Goal: Navigation & Orientation: Find specific page/section

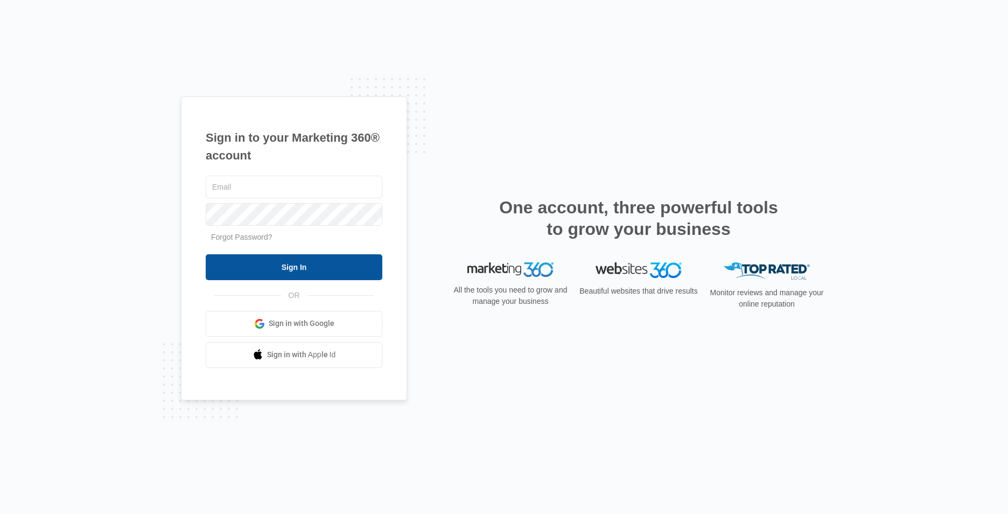
type input "[EMAIL_ADDRESS][DOMAIN_NAME]"
click at [320, 265] on input "Sign In" at bounding box center [294, 267] width 177 height 26
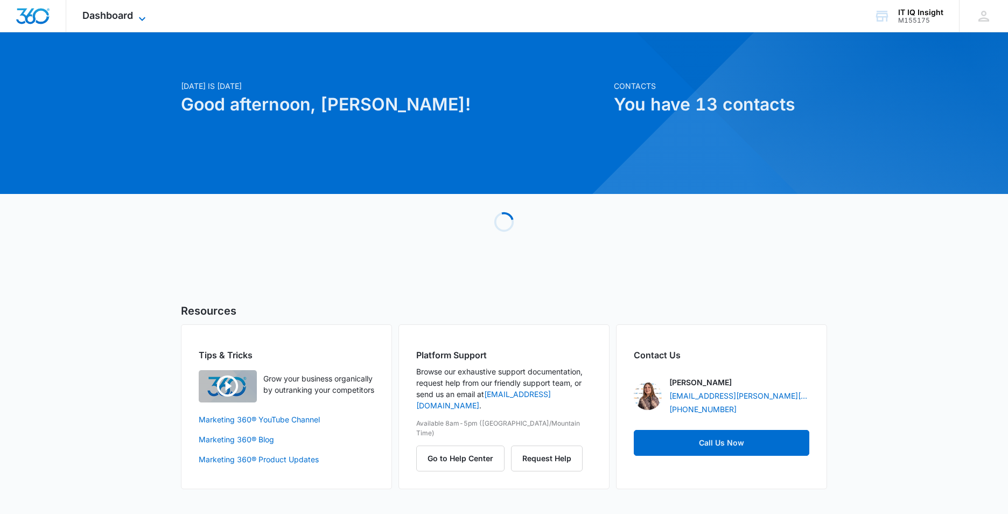
click at [143, 14] on icon at bounding box center [142, 18] width 13 height 13
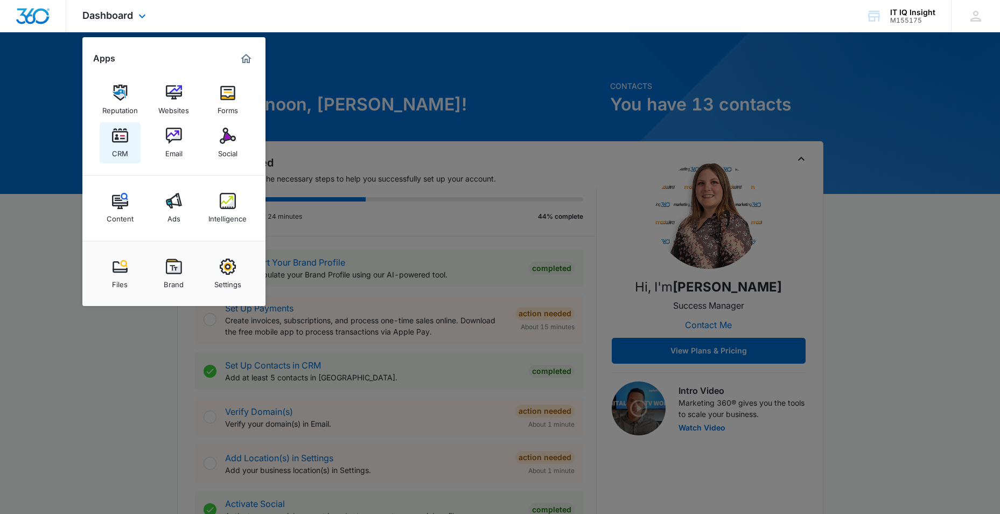
click at [117, 144] on div "CRM" at bounding box center [120, 151] width 16 height 14
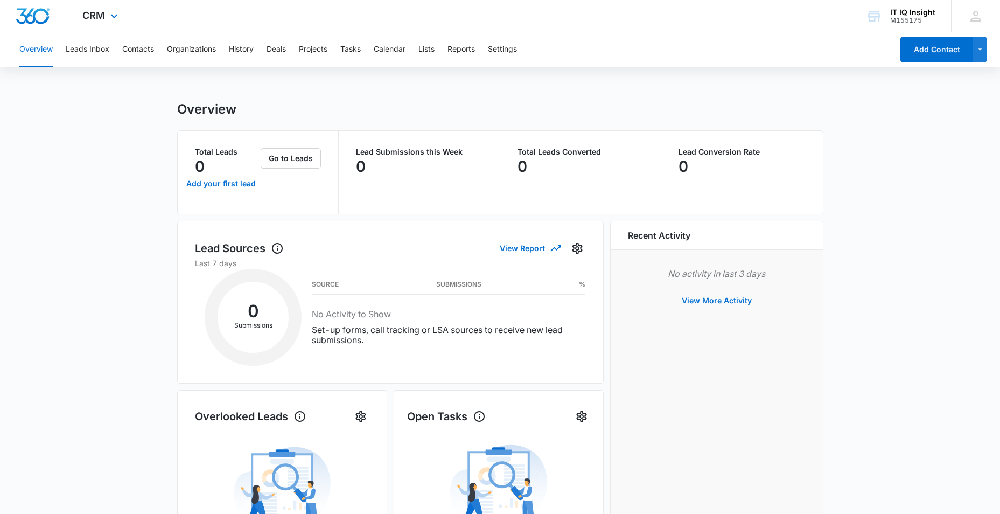
click at [104, 21] on div "CRM Apps Reputation Websites Forms CRM Email Social Content Ads Intelligence Fi…" at bounding box center [101, 16] width 71 height 32
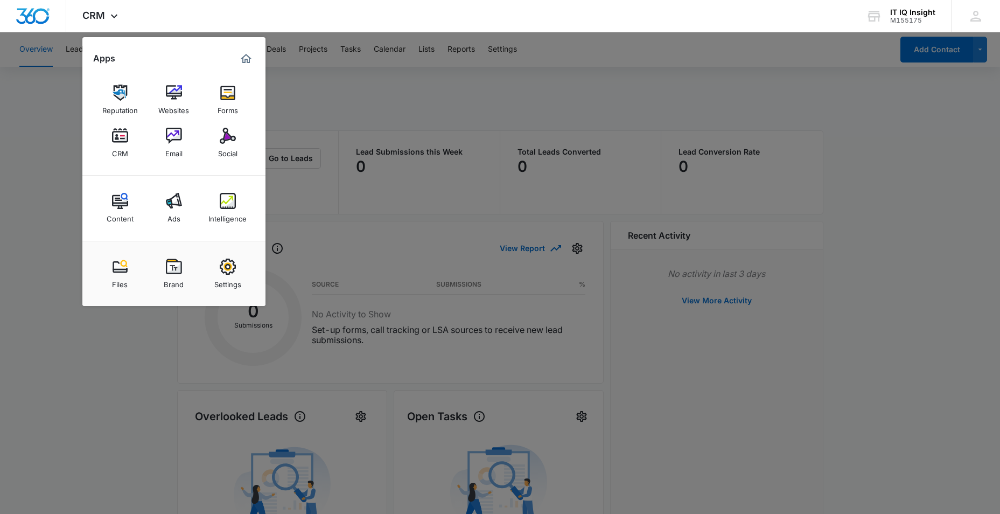
drag, startPoint x: 65, startPoint y: 177, endPoint x: 61, endPoint y: 132, distance: 44.8
click at [64, 177] on div at bounding box center [500, 257] width 1000 height 514
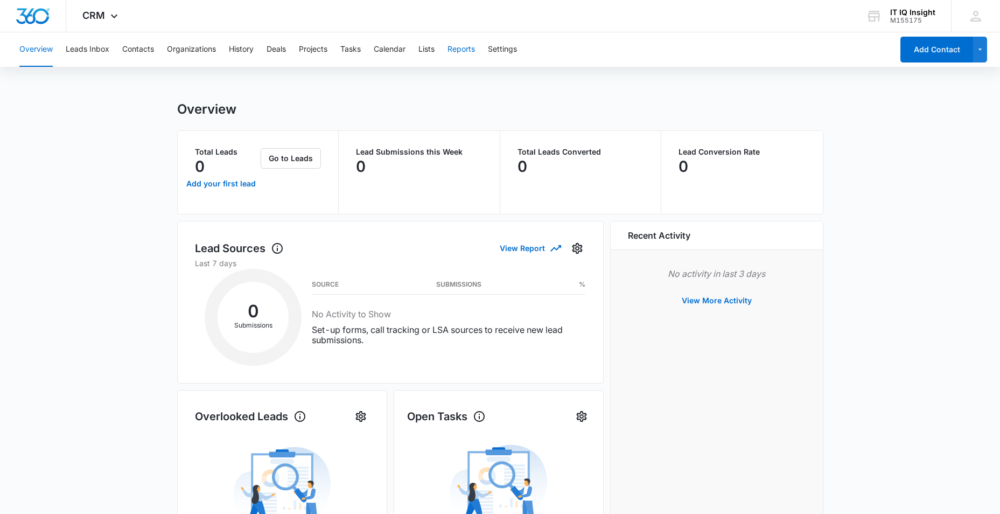
click at [457, 48] on button "Reports" at bounding box center [460, 49] width 27 height 34
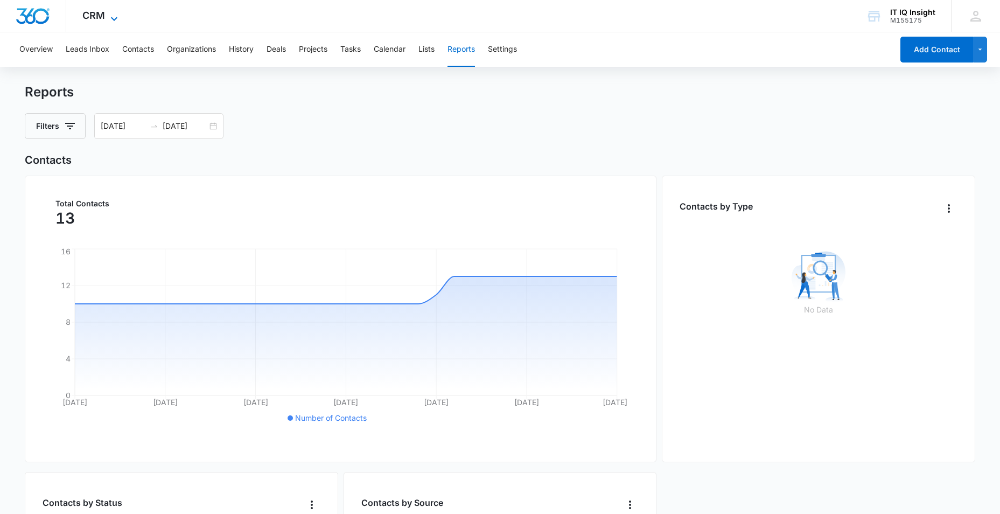
click at [115, 12] on icon at bounding box center [114, 18] width 13 height 13
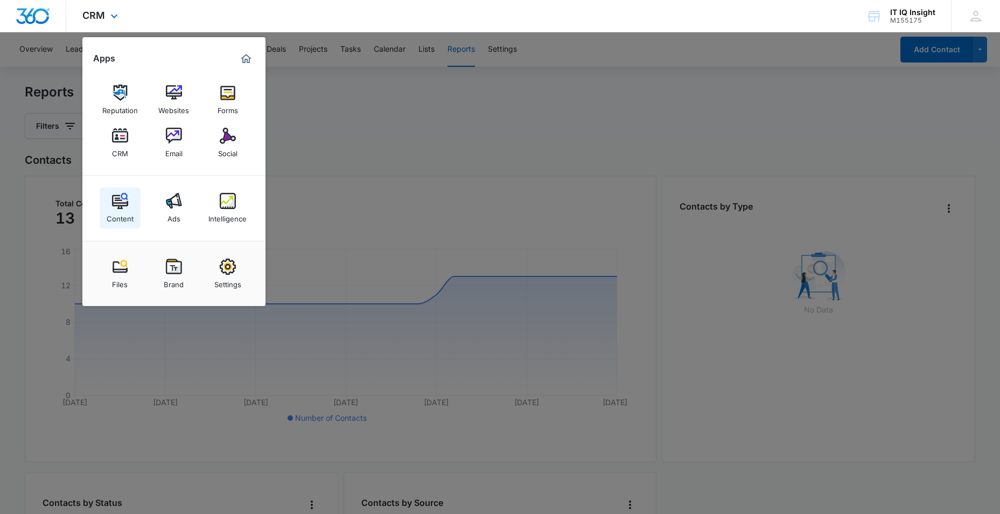
click at [123, 204] on img at bounding box center [120, 201] width 16 height 16
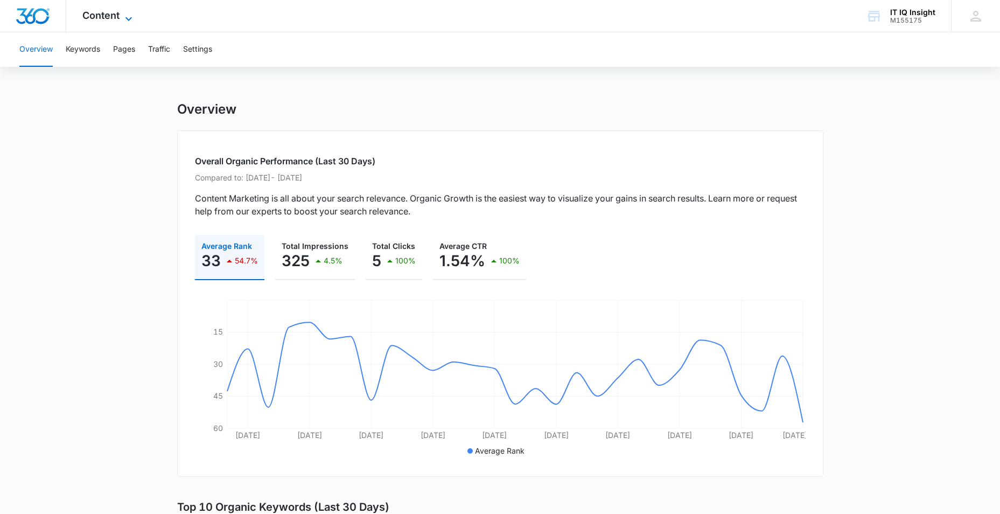
click at [134, 17] on icon at bounding box center [128, 18] width 13 height 13
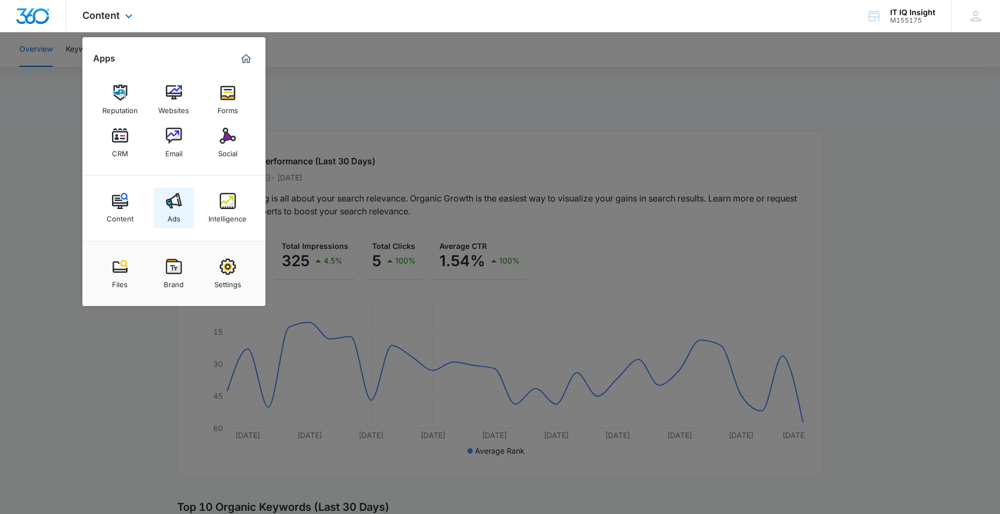
click at [177, 217] on div "Ads" at bounding box center [173, 216] width 13 height 14
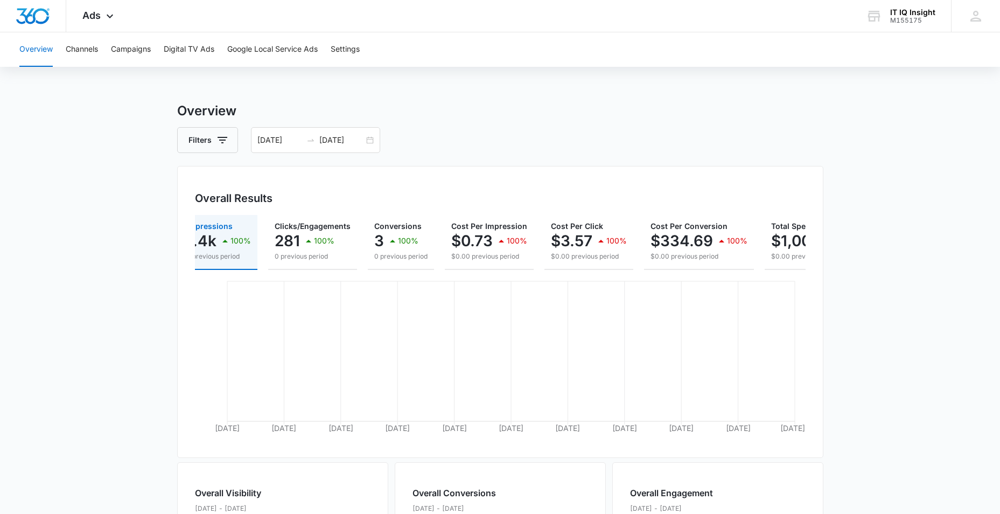
scroll to position [0, 95]
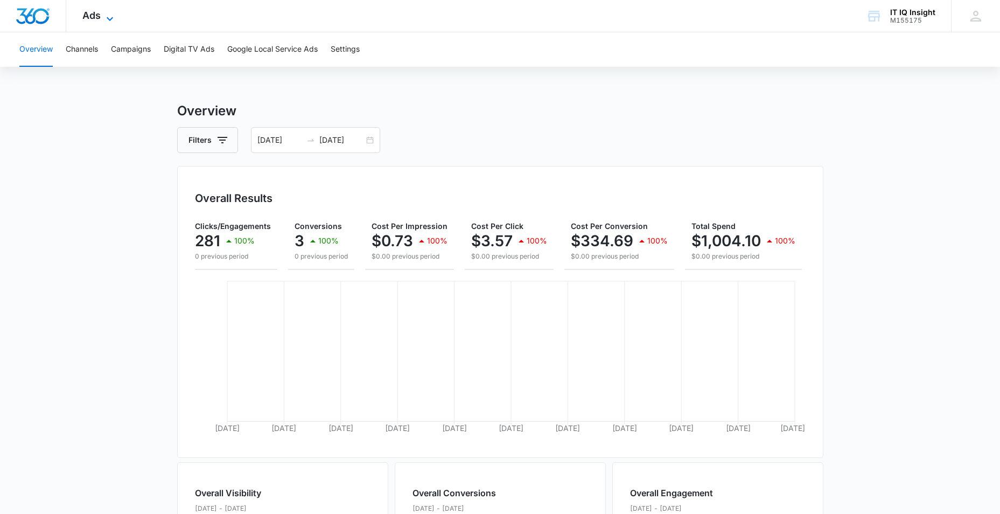
click at [103, 18] on div "Ads Apps Reputation Websites Forms CRM Email Social Content Ads Intelligence Fi…" at bounding box center [99, 16] width 66 height 32
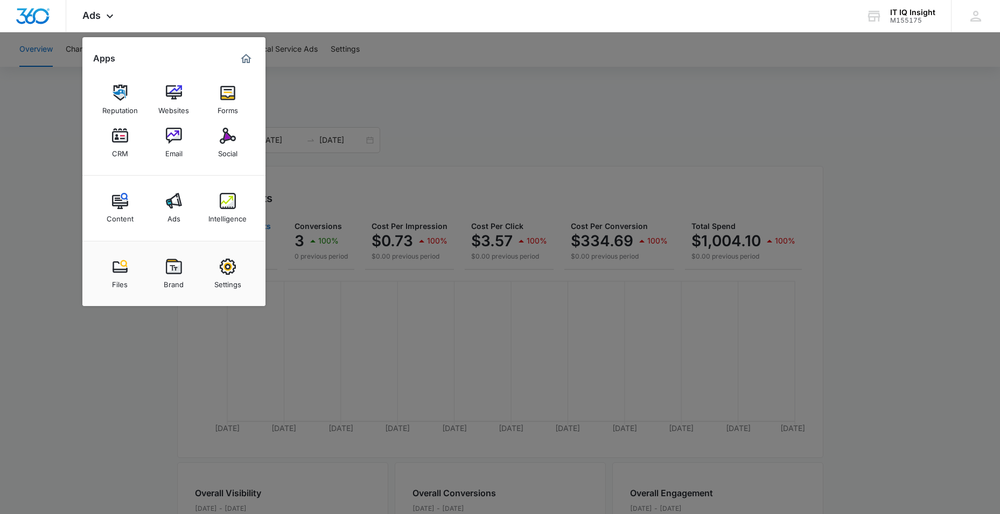
click at [230, 220] on div "Intelligence" at bounding box center [227, 216] width 38 height 14
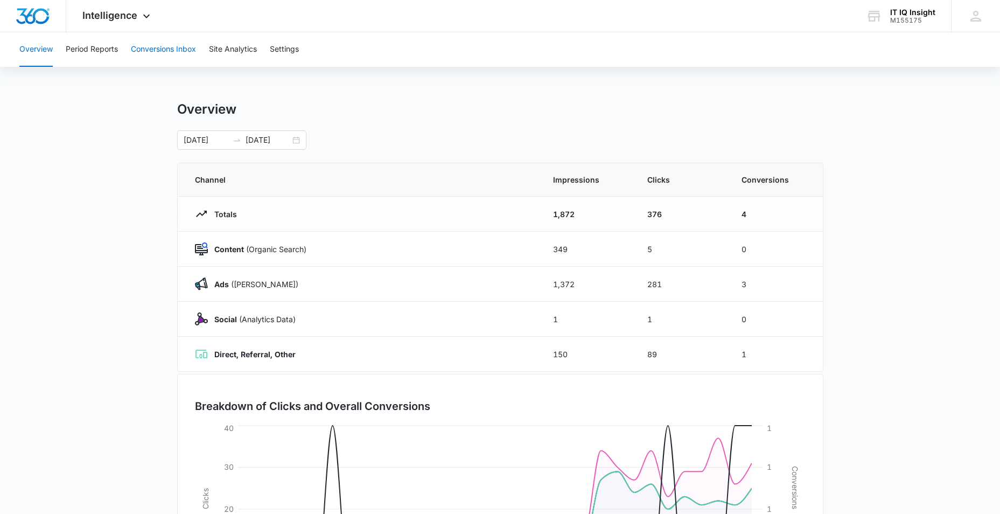
click at [174, 51] on button "Conversions Inbox" at bounding box center [163, 49] width 65 height 34
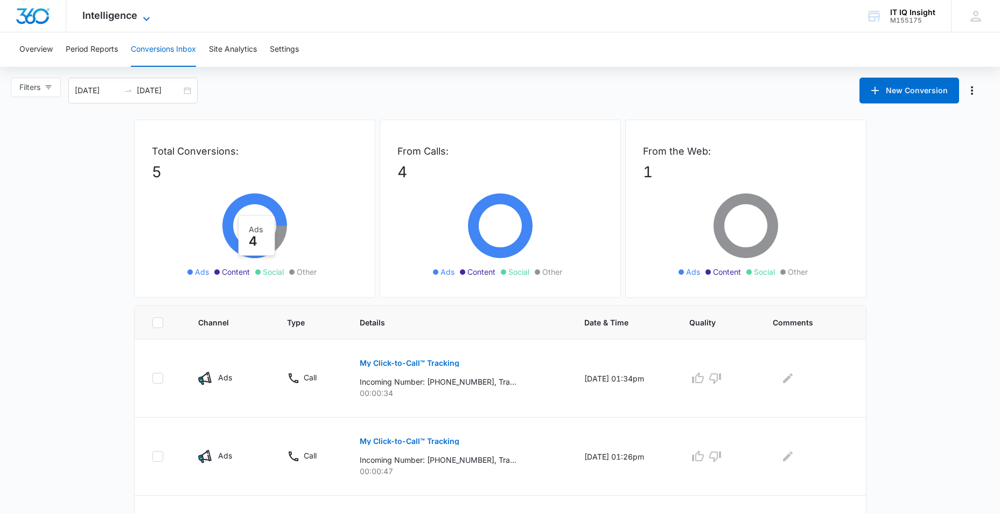
click at [142, 16] on icon at bounding box center [146, 18] width 13 height 13
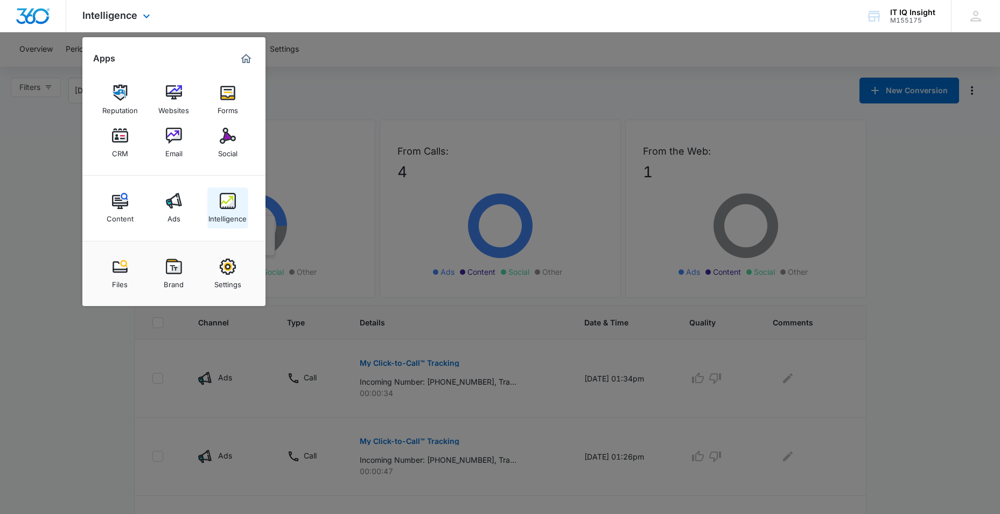
click at [229, 211] on div "Intelligence" at bounding box center [227, 216] width 38 height 14
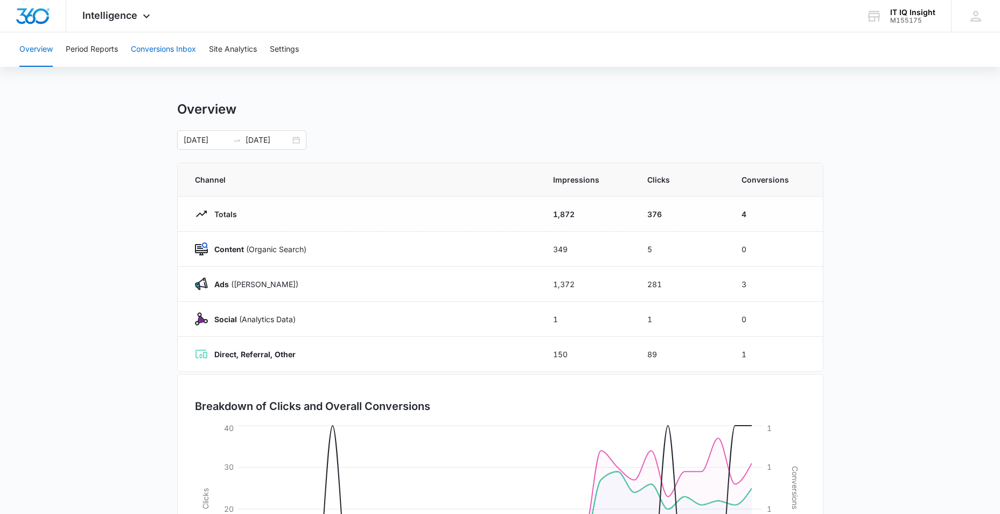
click at [183, 50] on button "Conversions Inbox" at bounding box center [163, 49] width 65 height 34
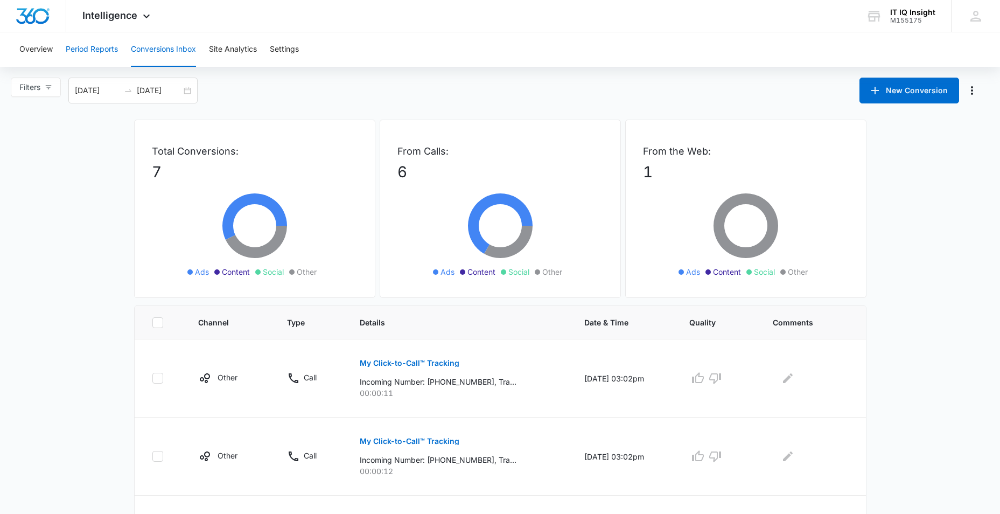
click at [74, 55] on button "Period Reports" at bounding box center [92, 49] width 52 height 34
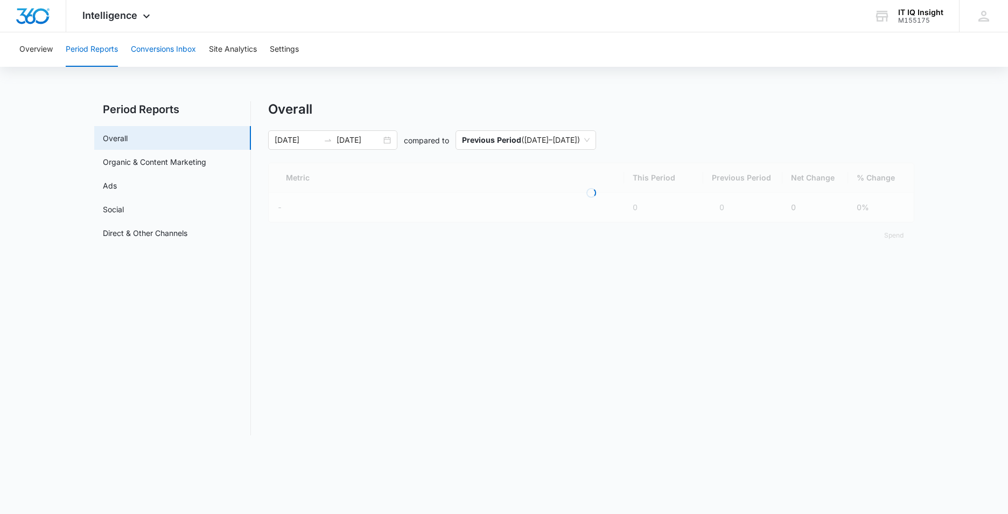
click at [160, 48] on button "Conversions Inbox" at bounding box center [163, 49] width 65 height 34
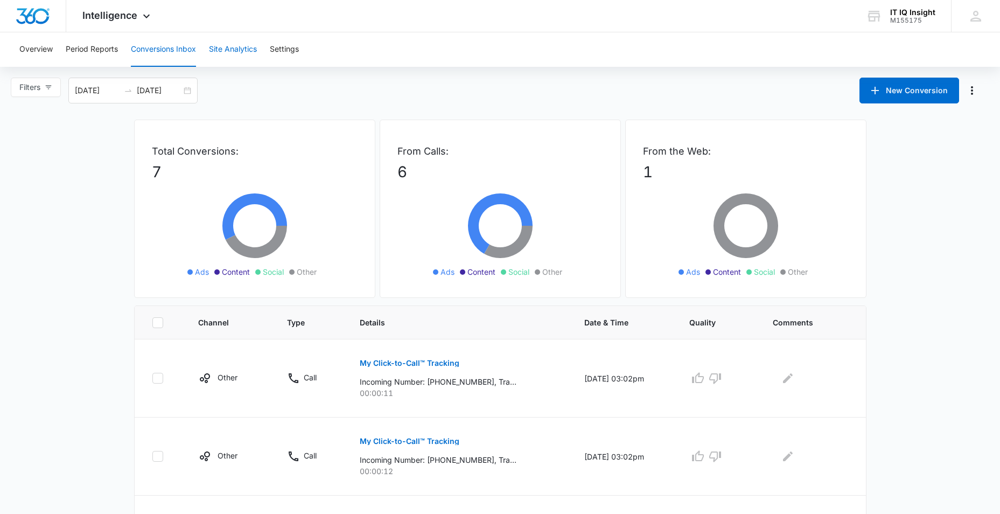
click at [223, 45] on button "Site Analytics" at bounding box center [233, 49] width 48 height 34
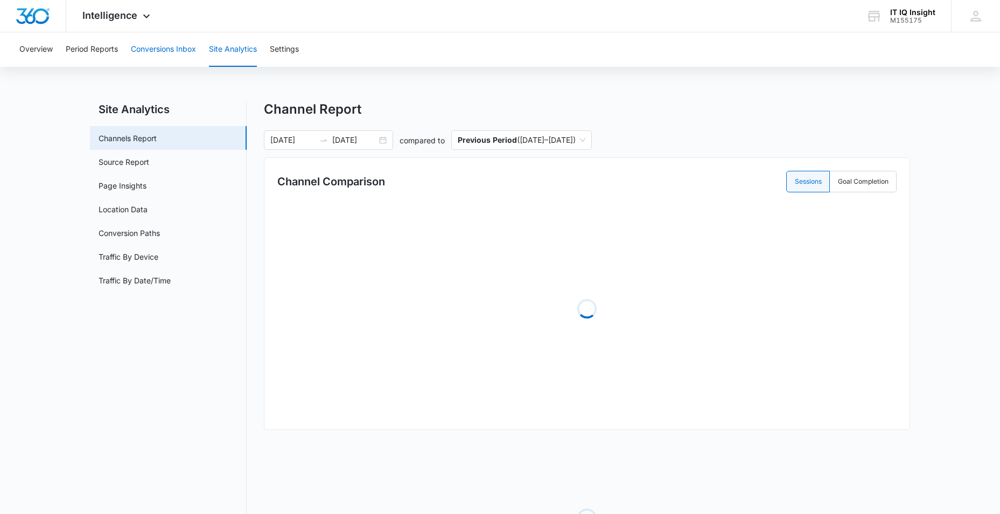
click at [162, 40] on button "Conversions Inbox" at bounding box center [163, 49] width 65 height 34
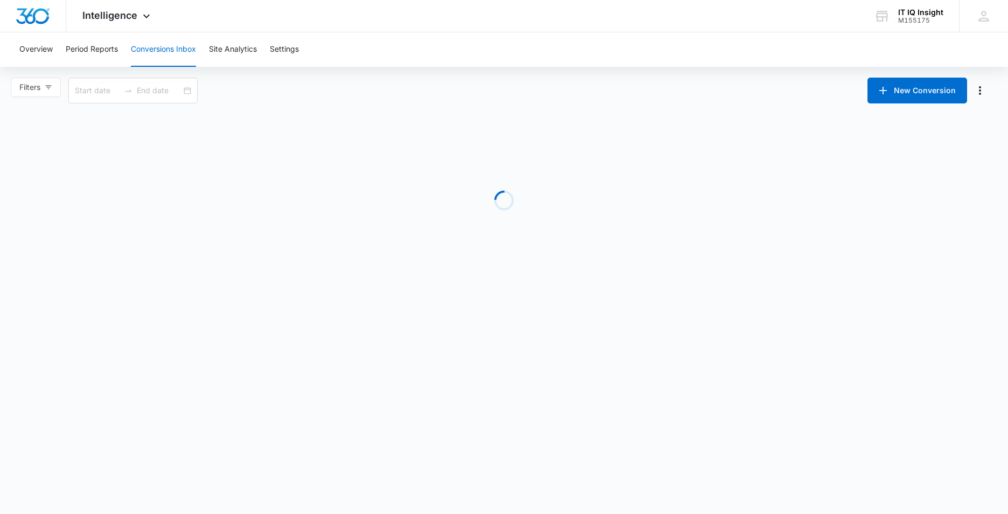
type input "[DATE]"
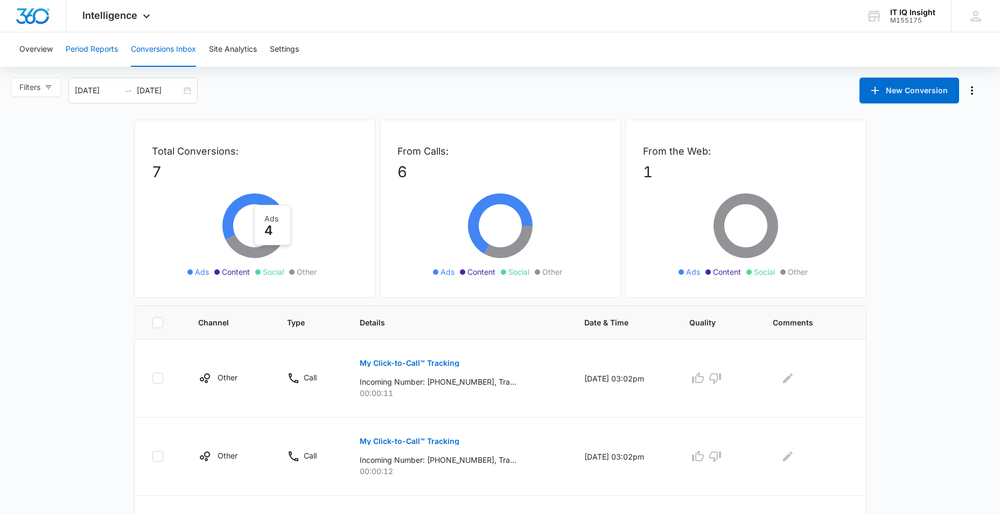
click at [86, 47] on button "Period Reports" at bounding box center [92, 49] width 52 height 34
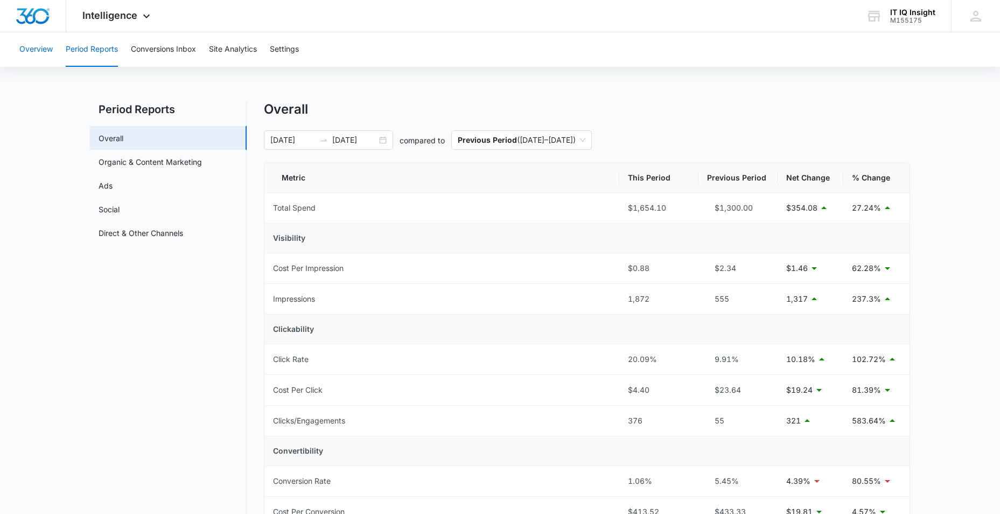
click at [46, 47] on button "Overview" at bounding box center [35, 49] width 33 height 34
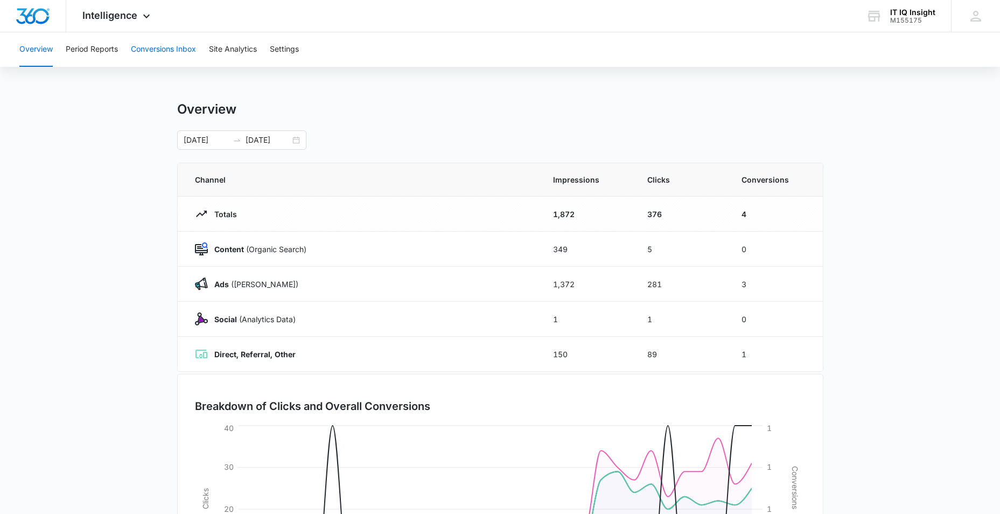
click at [173, 52] on button "Conversions Inbox" at bounding box center [163, 49] width 65 height 34
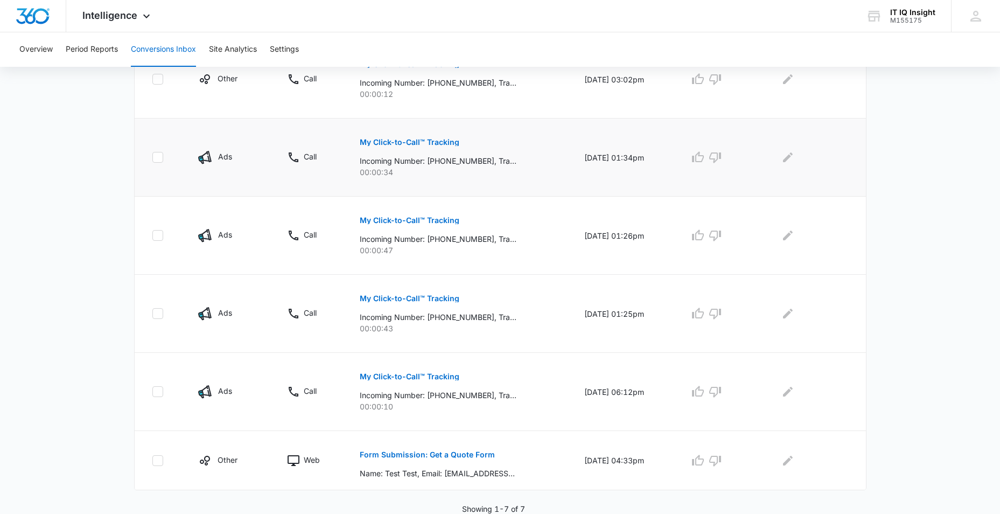
scroll to position [377, 0]
click at [789, 160] on icon "Edit Comments" at bounding box center [788, 157] width 10 height 10
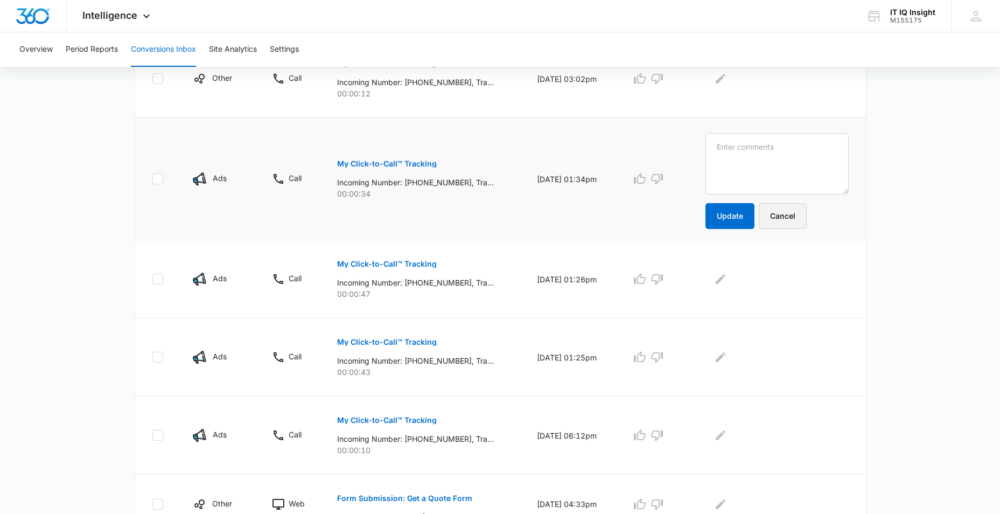
click at [793, 219] on button "Cancel" at bounding box center [783, 216] width 48 height 26
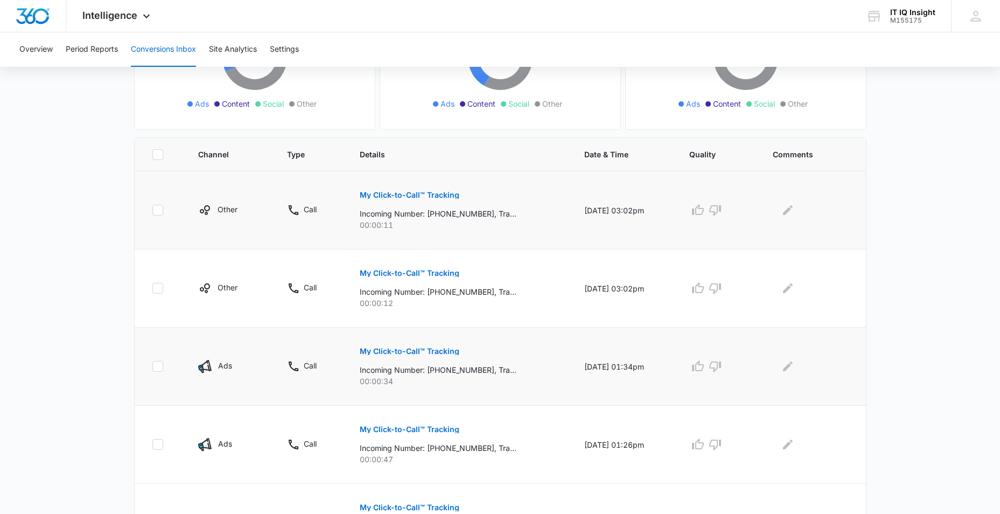
scroll to position [215, 0]
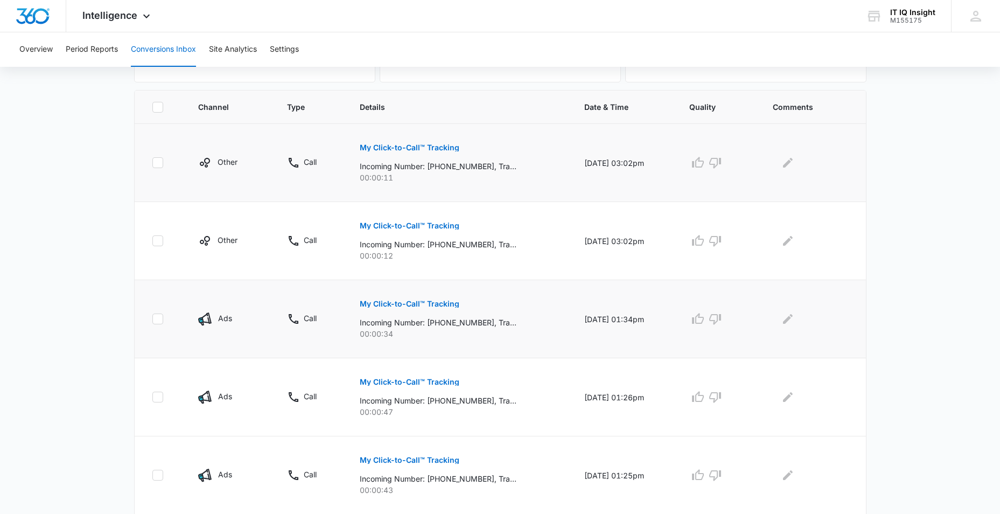
click at [436, 156] on button "My Click-to-Call™ Tracking" at bounding box center [410, 148] width 100 height 26
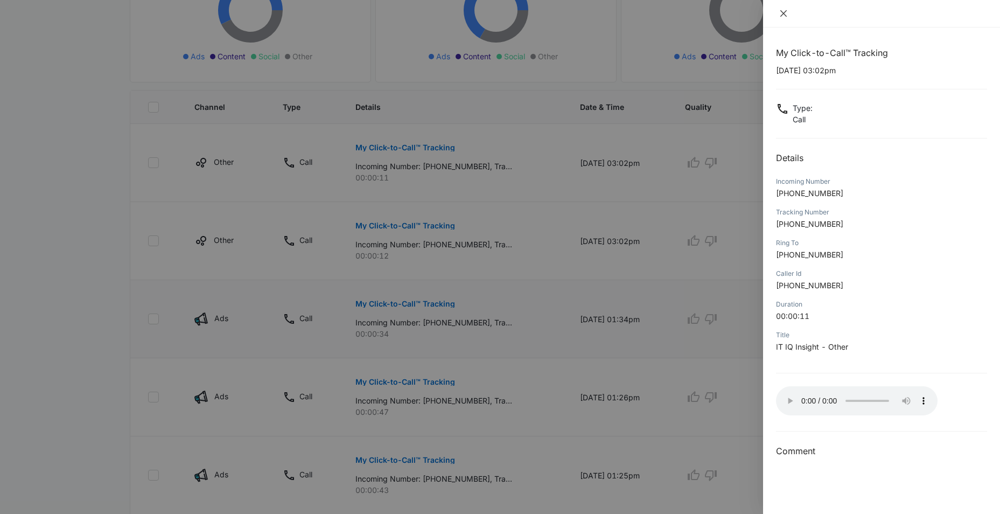
click at [784, 12] on icon "close" at bounding box center [783, 13] width 6 height 6
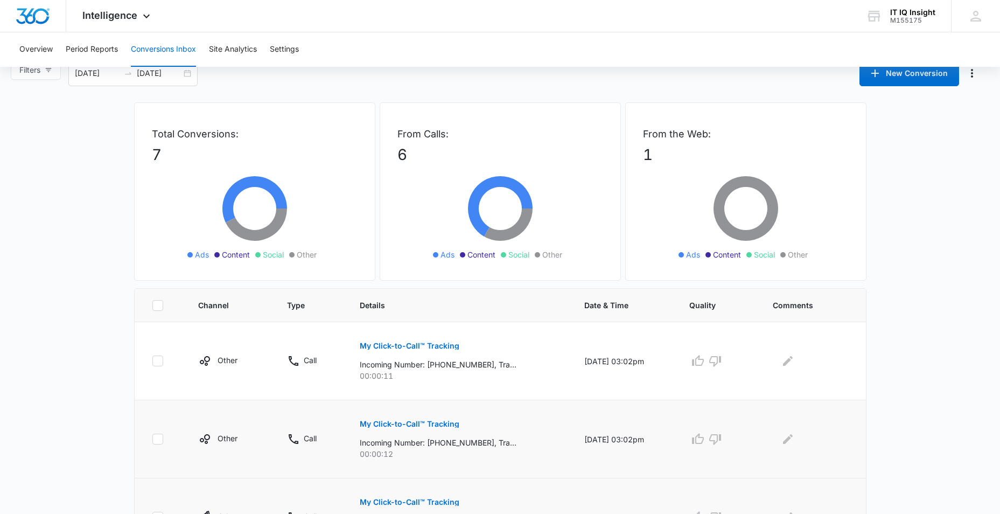
scroll to position [0, 0]
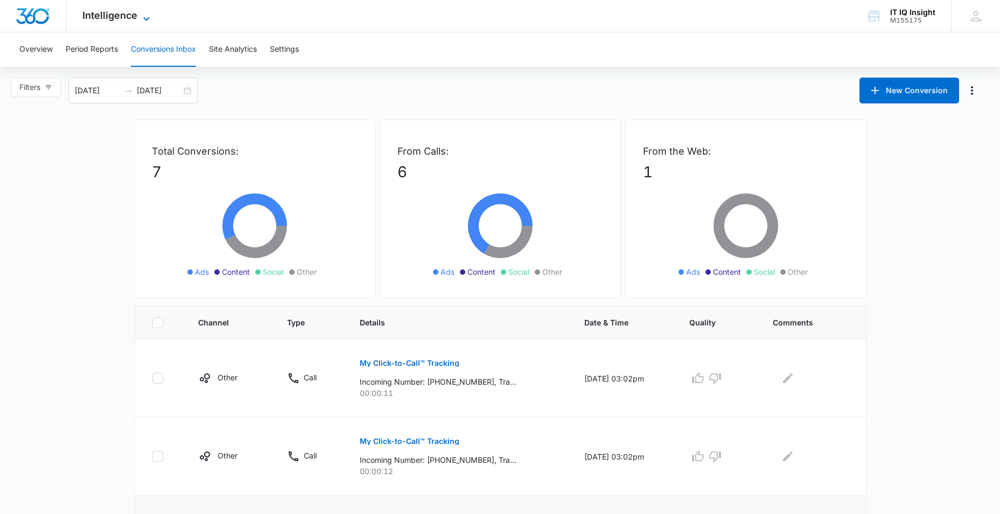
click at [146, 19] on icon at bounding box center [146, 18] width 13 height 13
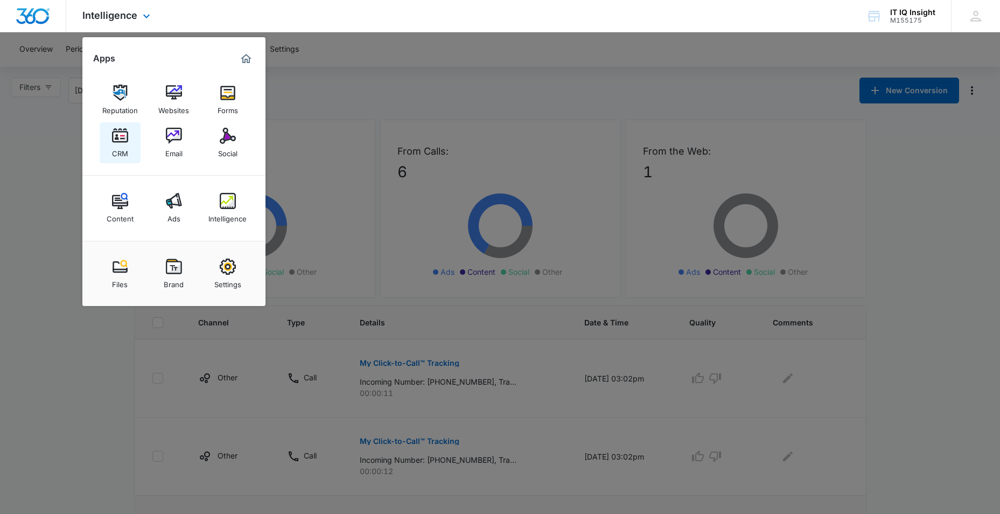
click at [118, 147] on div "CRM" at bounding box center [120, 151] width 16 height 14
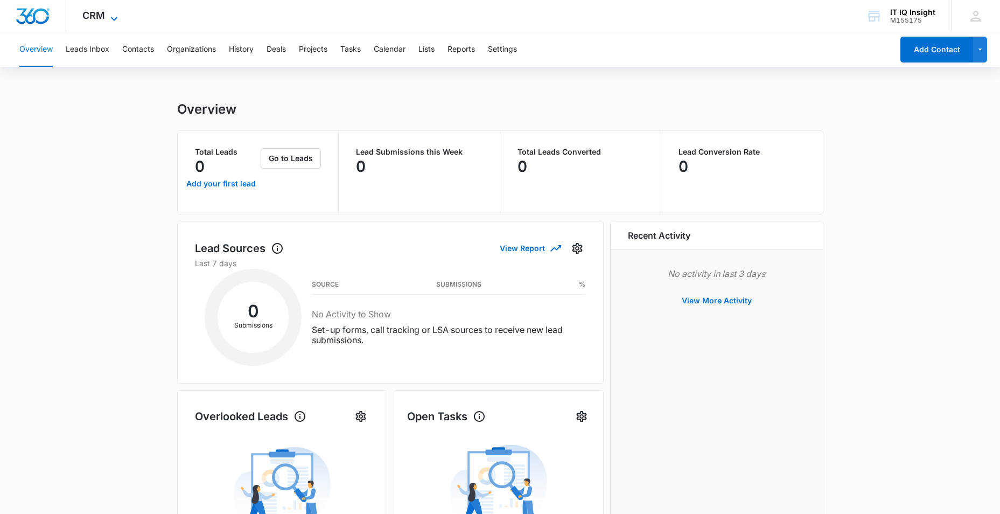
click at [115, 14] on icon at bounding box center [114, 18] width 13 height 13
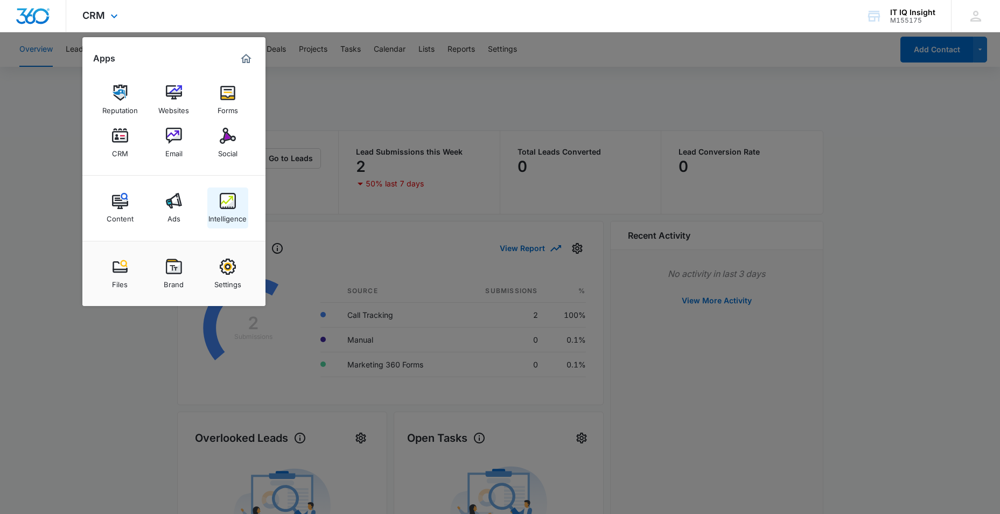
click at [225, 198] on img at bounding box center [228, 201] width 16 height 16
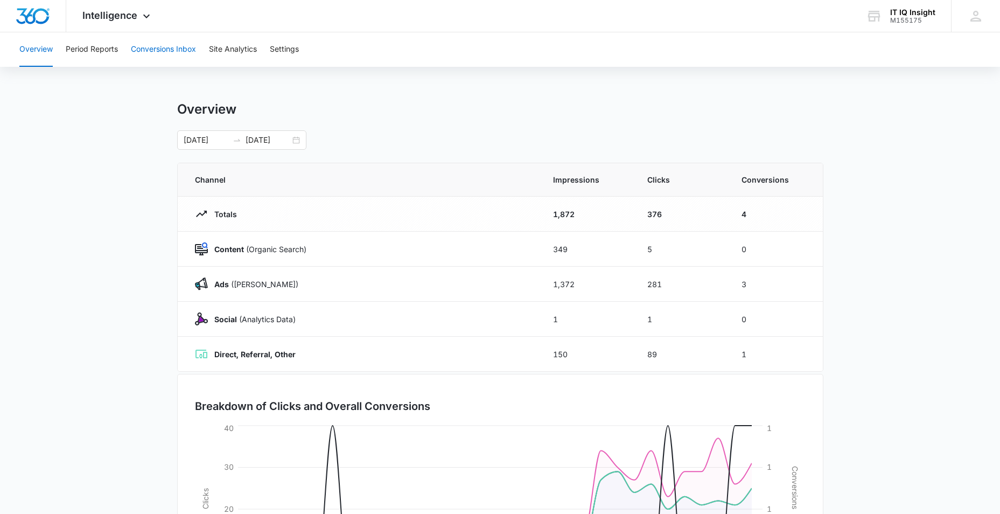
click at [180, 50] on button "Conversions Inbox" at bounding box center [163, 49] width 65 height 34
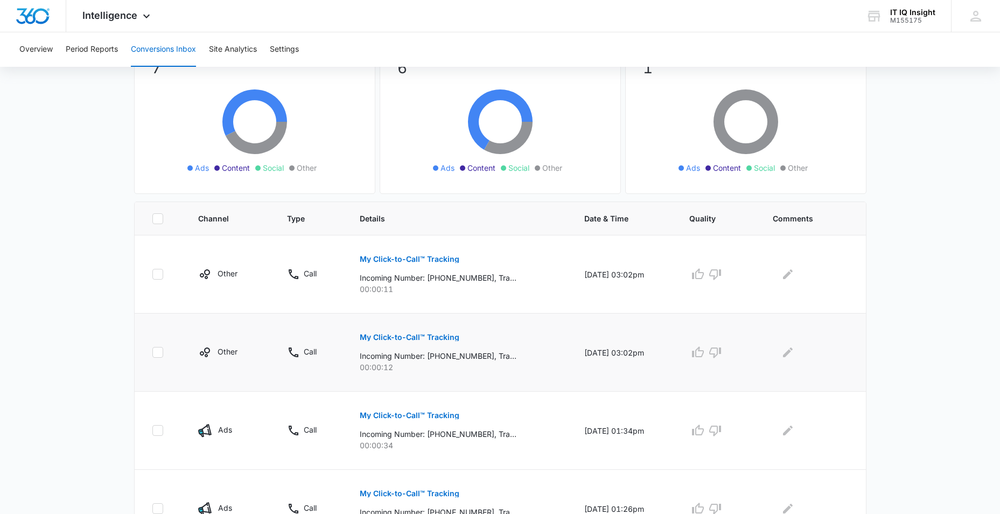
scroll to position [1, 0]
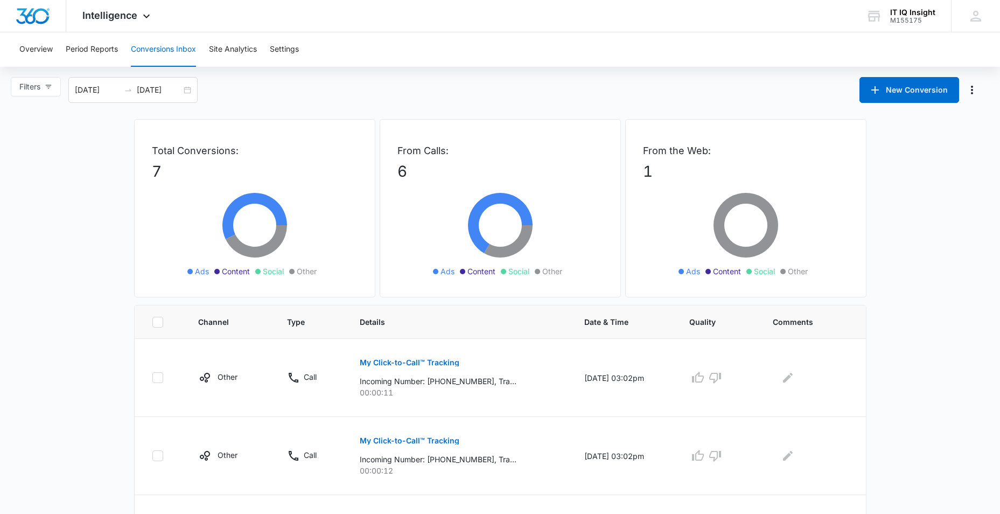
click at [59, 263] on main "Filters [DATE] [DATE] New Conversion Total Conversions: 7 Ads Content Social Ot…" at bounding box center [500, 484] width 1000 height 814
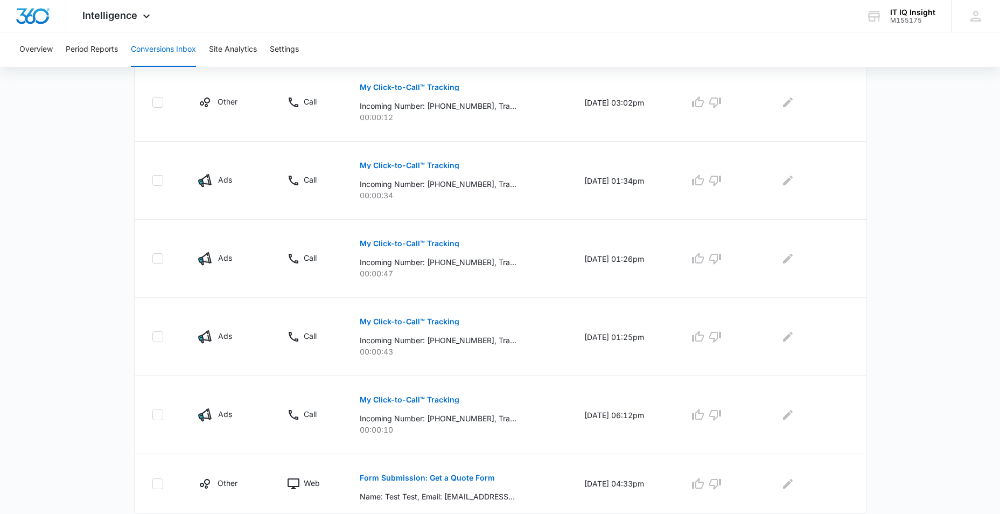
scroll to position [377, 0]
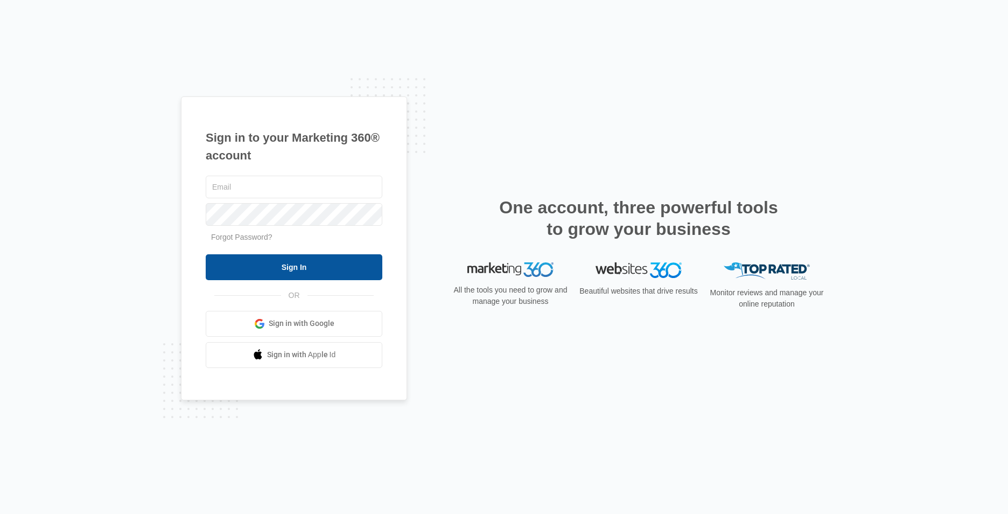
type input "[EMAIL_ADDRESS][DOMAIN_NAME]"
click at [317, 269] on input "Sign In" at bounding box center [294, 267] width 177 height 26
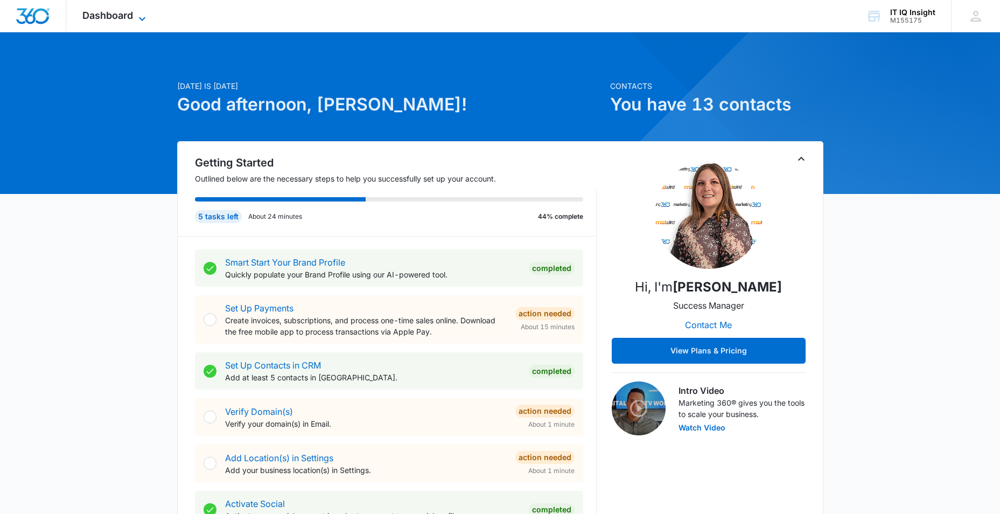
click at [132, 19] on span "Dashboard" at bounding box center [107, 15] width 51 height 11
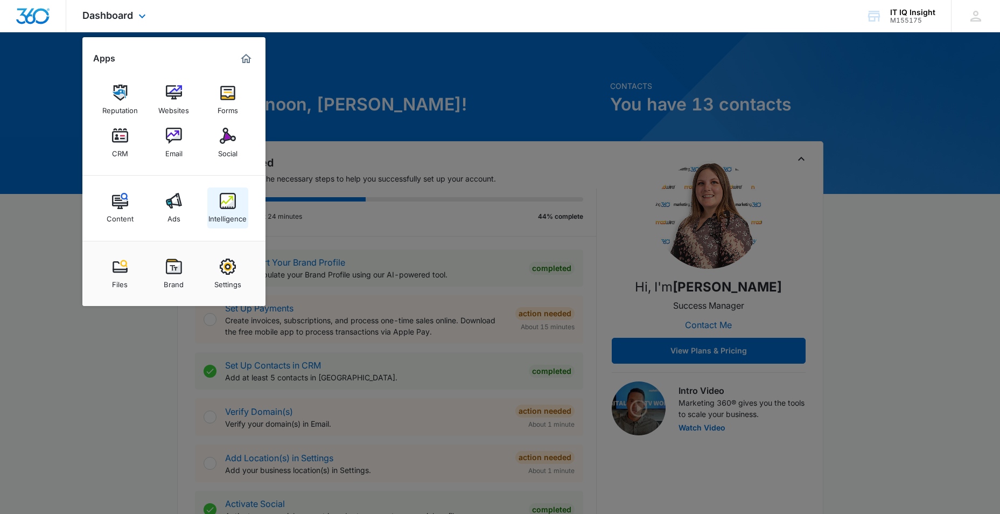
click at [232, 209] on div "Intelligence" at bounding box center [227, 216] width 38 height 14
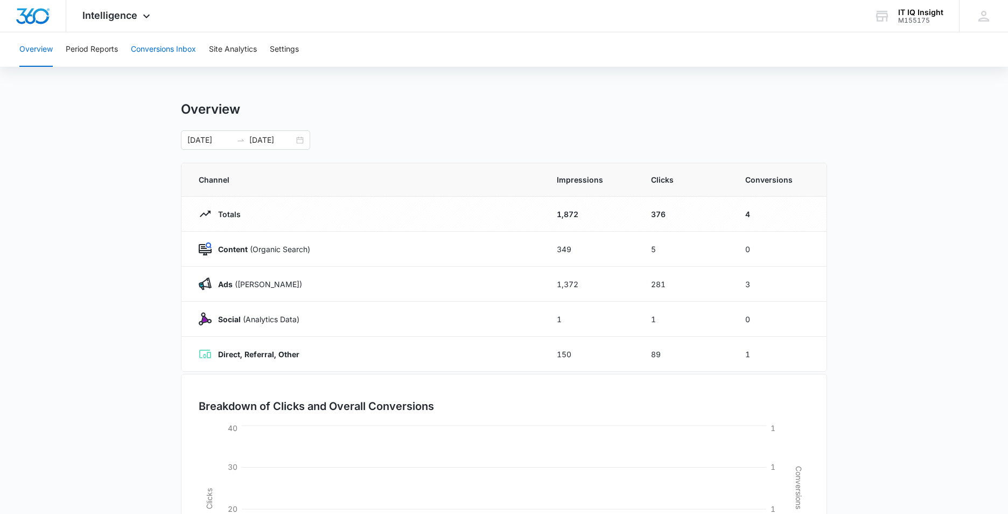
click at [172, 57] on button "Conversions Inbox" at bounding box center [163, 49] width 65 height 34
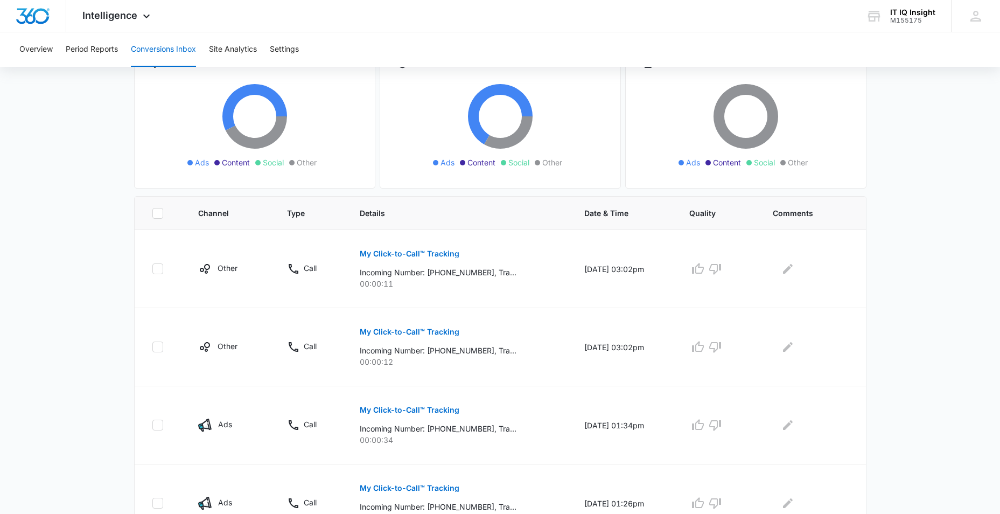
scroll to position [215, 0]
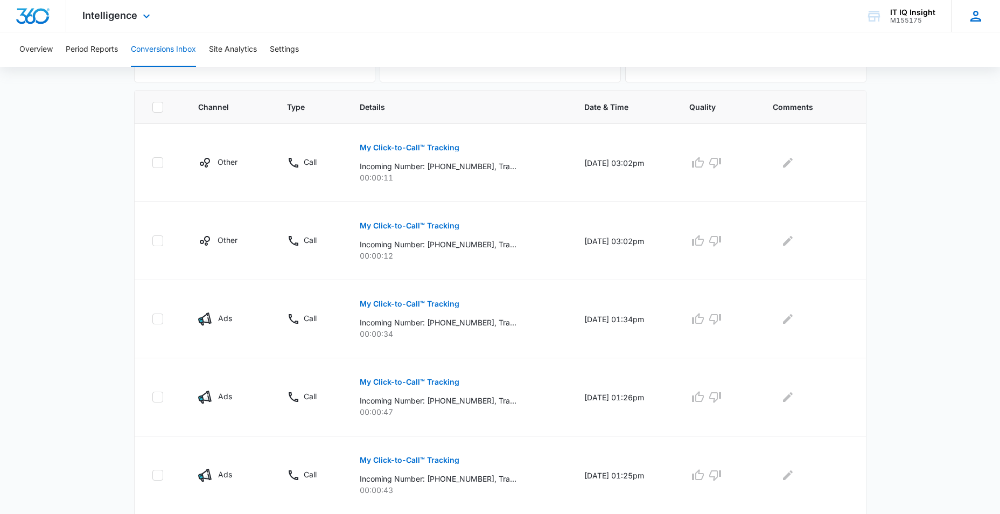
click at [976, 6] on div "JG Jason Greene jgreene@itiqinsight.com My Profile Notifications Support Logout…" at bounding box center [975, 16] width 49 height 32
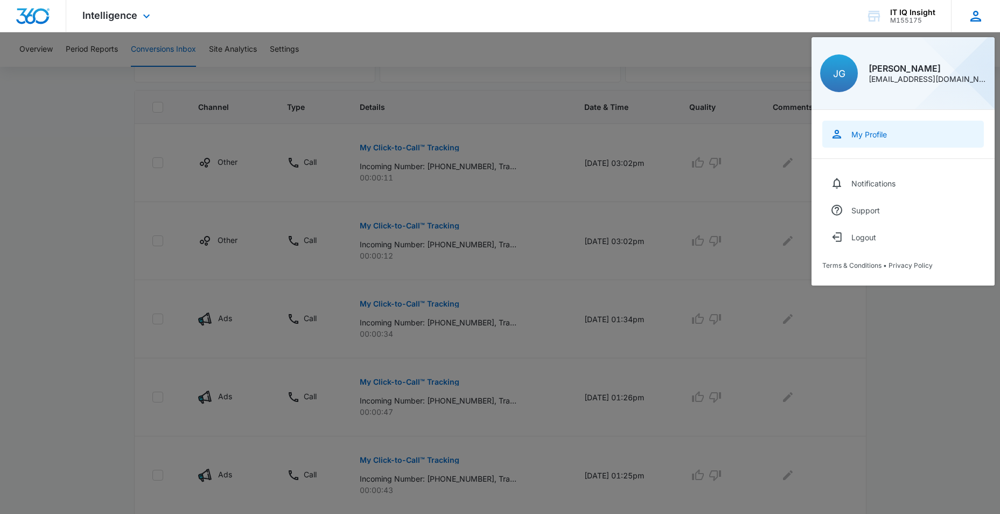
click at [860, 127] on link "My Profile" at bounding box center [903, 134] width 162 height 27
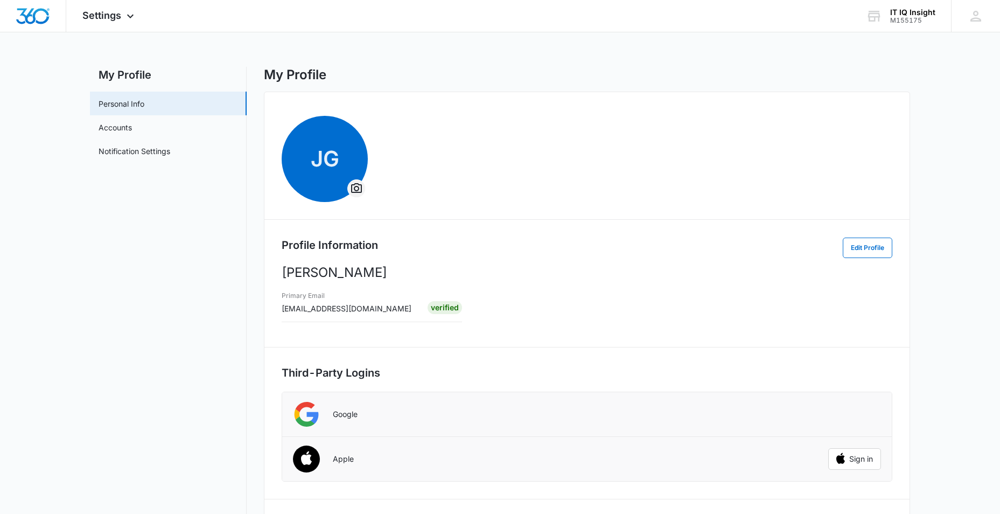
click at [353, 185] on icon "Overflow Menu" at bounding box center [356, 188] width 11 height 10
click at [408, 220] on div "Change Profile Photo" at bounding box center [398, 219] width 74 height 8
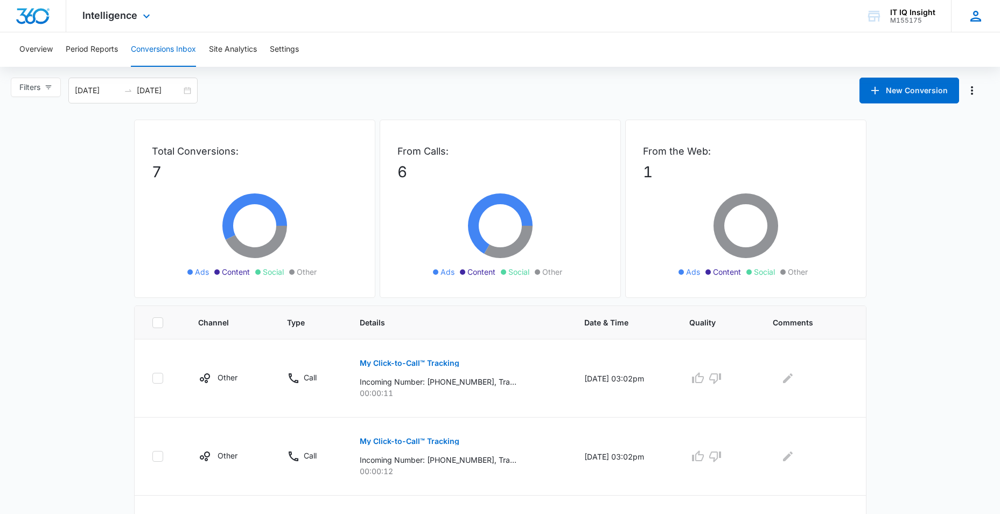
click at [973, 13] on icon at bounding box center [976, 16] width 16 height 16
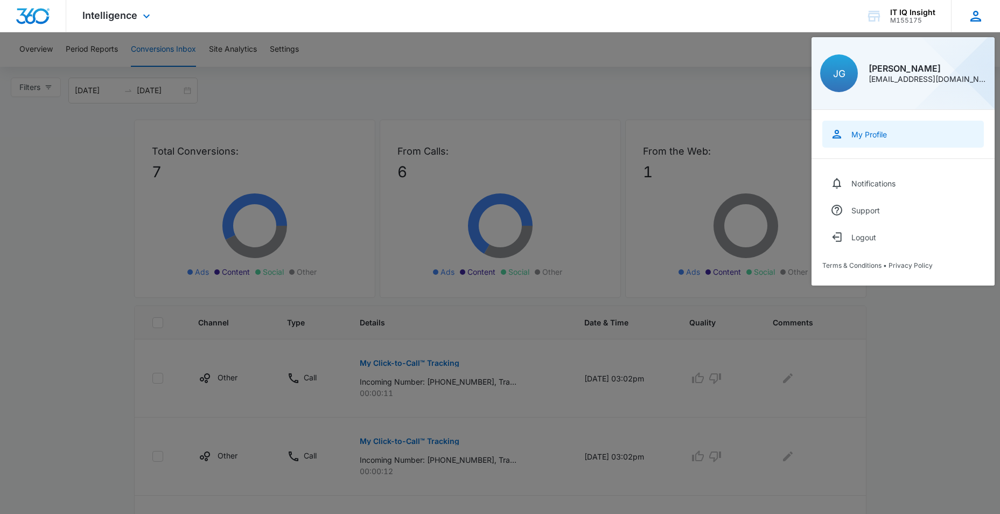
click at [866, 137] on div "My Profile" at bounding box center [869, 134] width 36 height 9
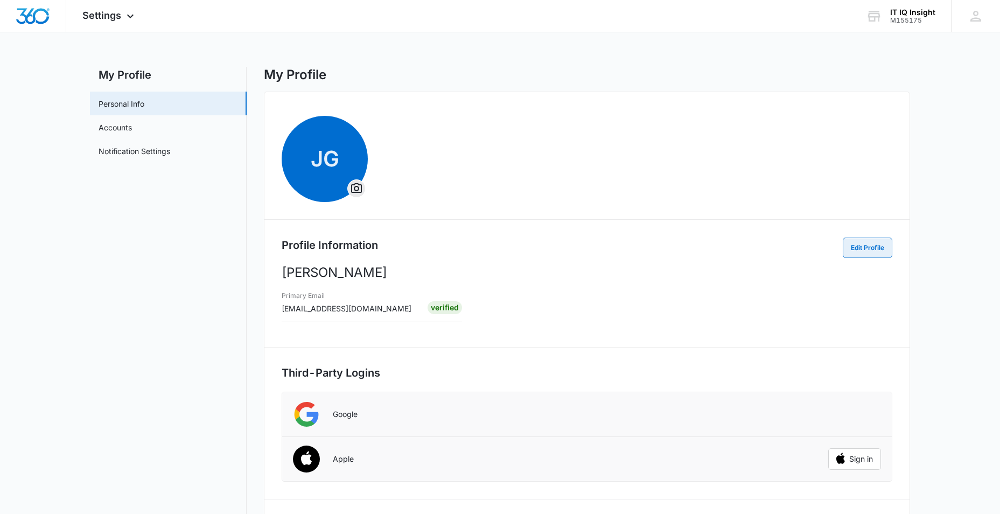
click at [850, 251] on button "Edit Profile" at bounding box center [868, 247] width 50 height 20
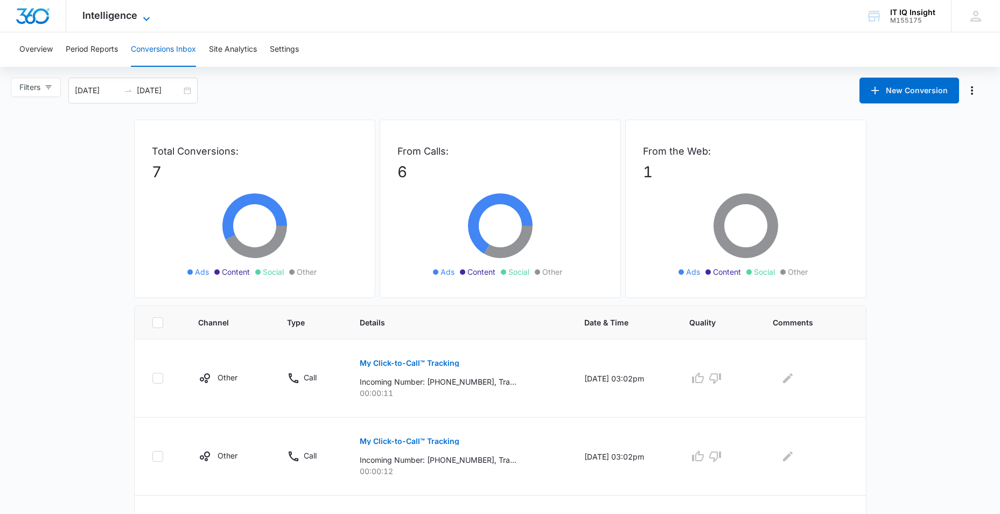
click at [142, 17] on icon at bounding box center [146, 18] width 13 height 13
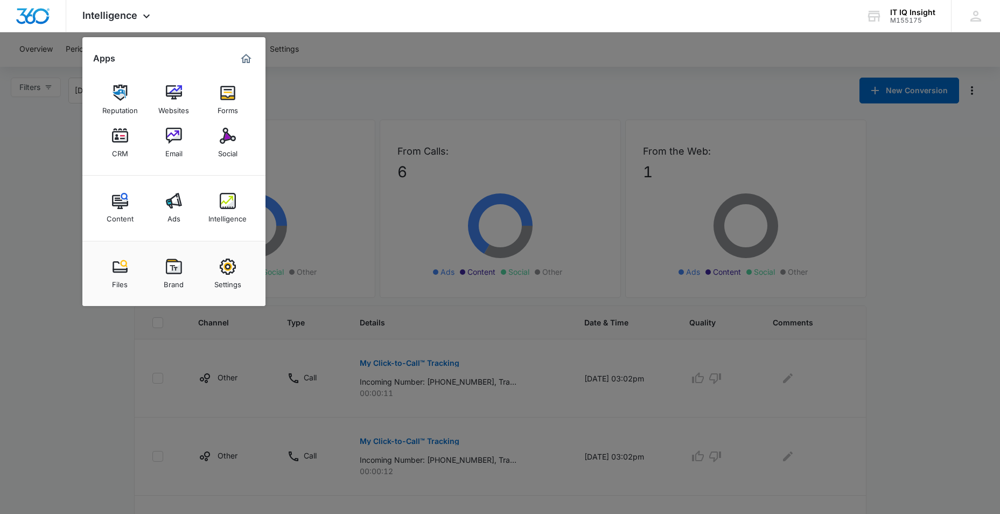
click at [59, 145] on div at bounding box center [500, 257] width 1000 height 514
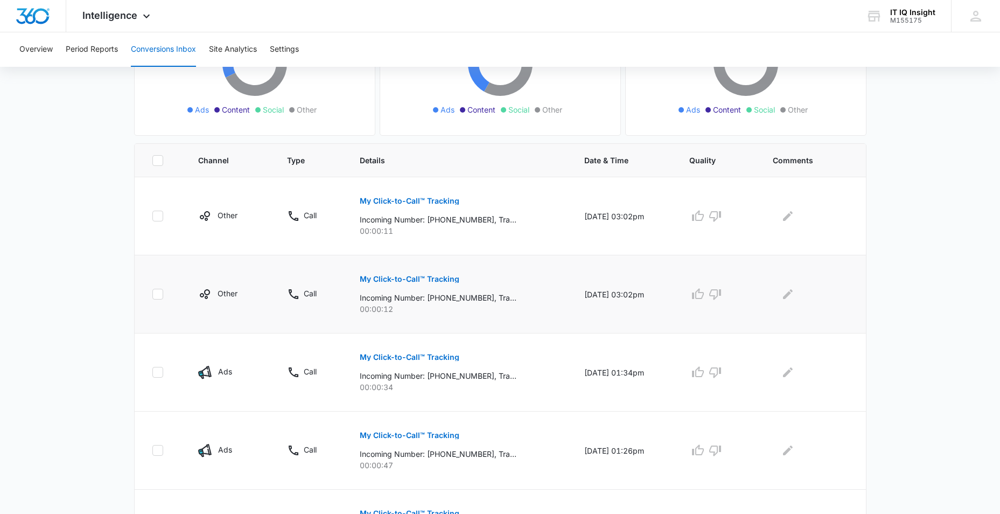
scroll to position [216, 0]
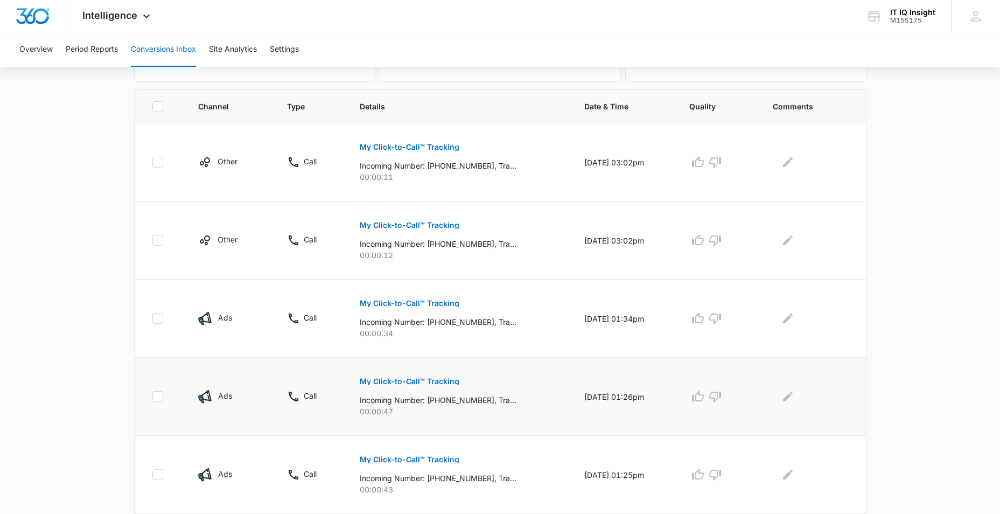
click at [364, 381] on p "My Click-to-Call™ Tracking" at bounding box center [410, 381] width 100 height 8
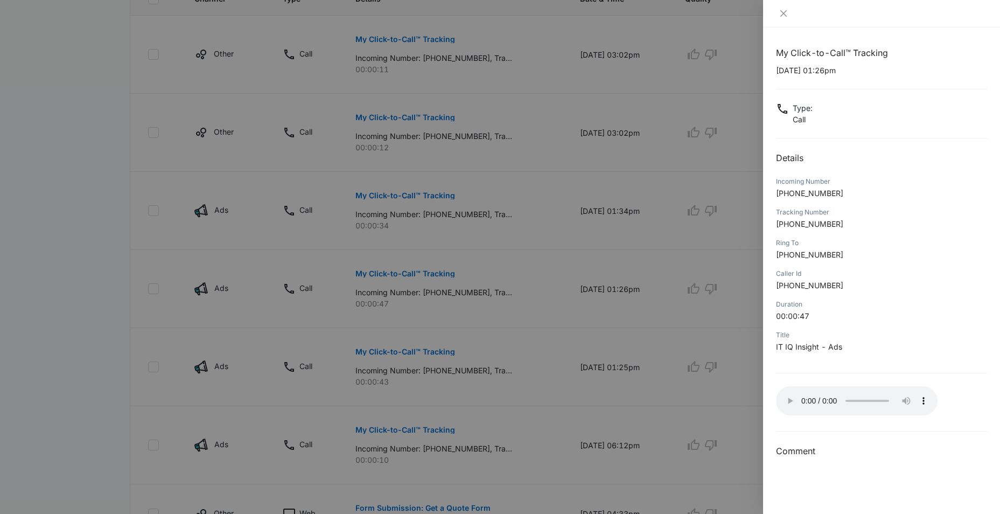
scroll to position [270, 0]
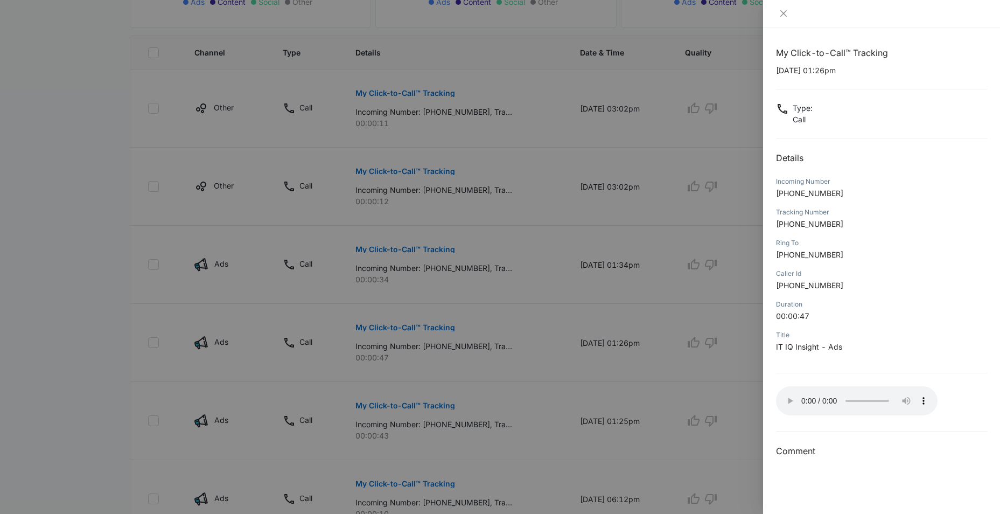
click at [369, 248] on div at bounding box center [500, 257] width 1000 height 514
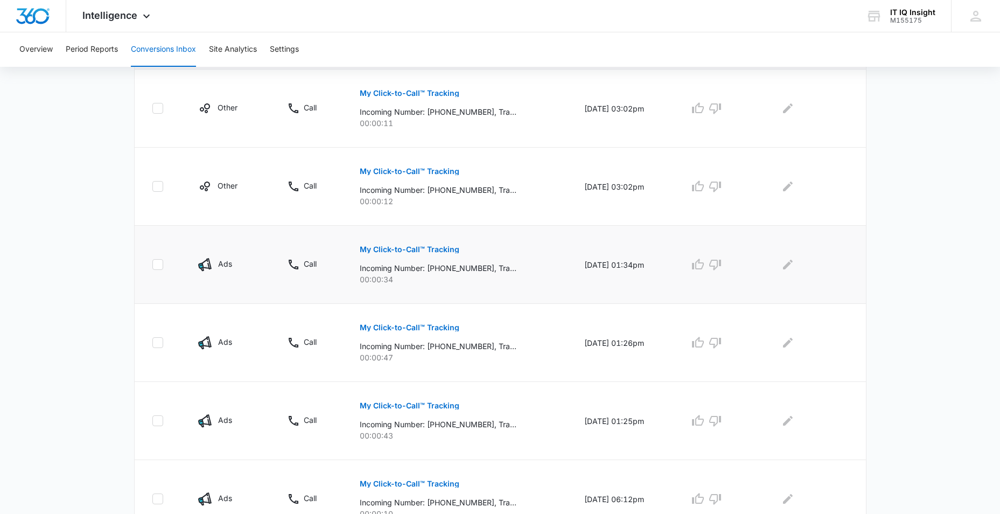
click at [415, 255] on button "My Click-to-Call™ Tracking" at bounding box center [410, 249] width 100 height 26
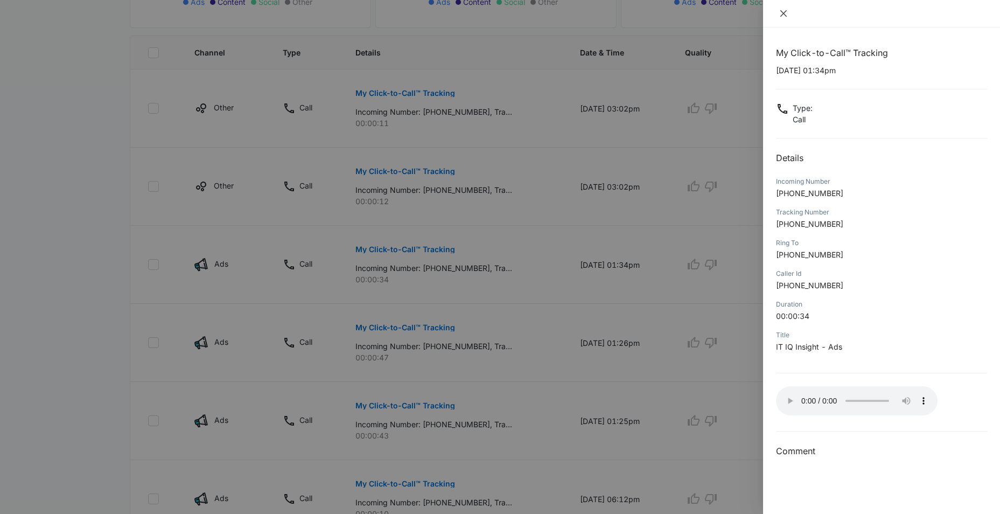
drag, startPoint x: 784, startPoint y: 13, endPoint x: 763, endPoint y: 11, distance: 20.5
click at [783, 11] on icon "close" at bounding box center [783, 13] width 9 height 9
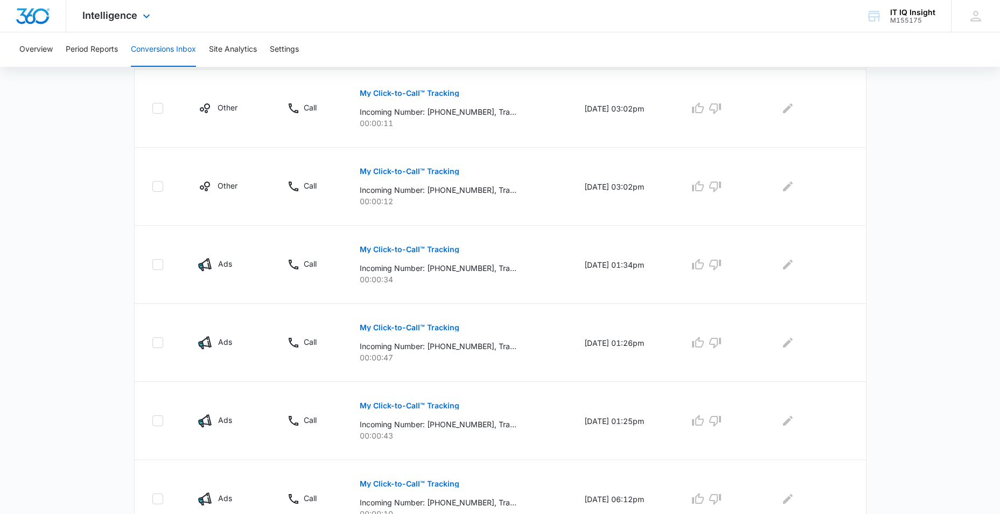
click at [138, 19] on div "Intelligence Apps Reputation Websites Forms CRM Email Social Content Ads Intell…" at bounding box center [117, 16] width 103 height 32
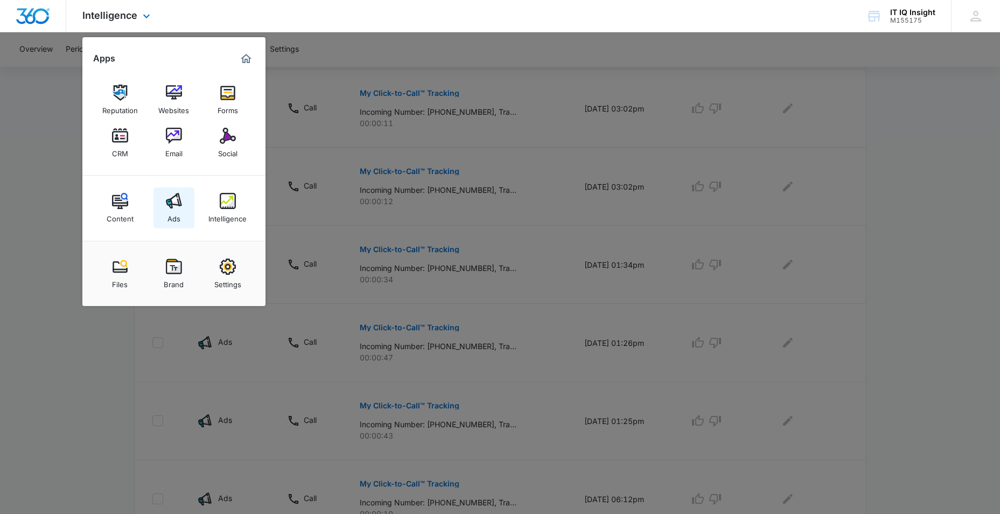
click at [181, 215] on link "Ads" at bounding box center [173, 207] width 41 height 41
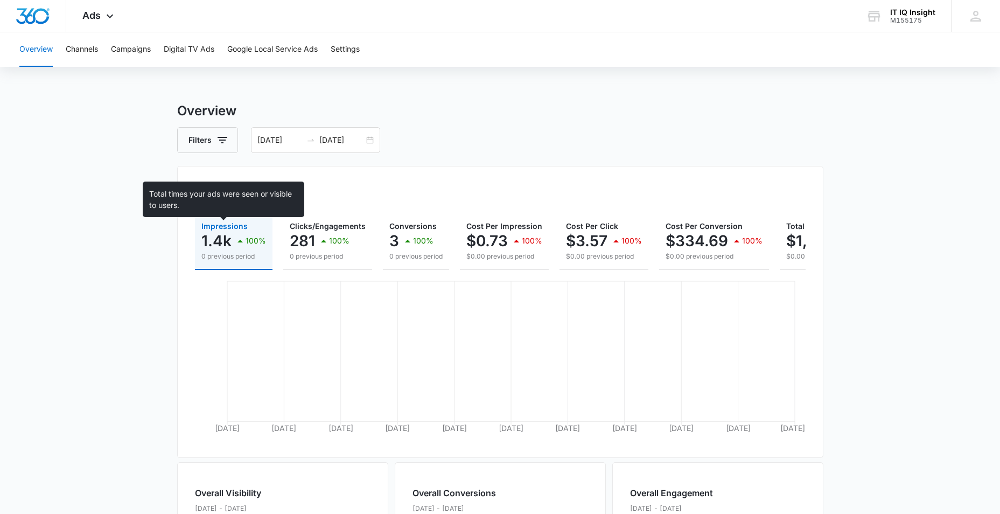
click at [224, 226] on span "Impressions" at bounding box center [224, 225] width 46 height 9
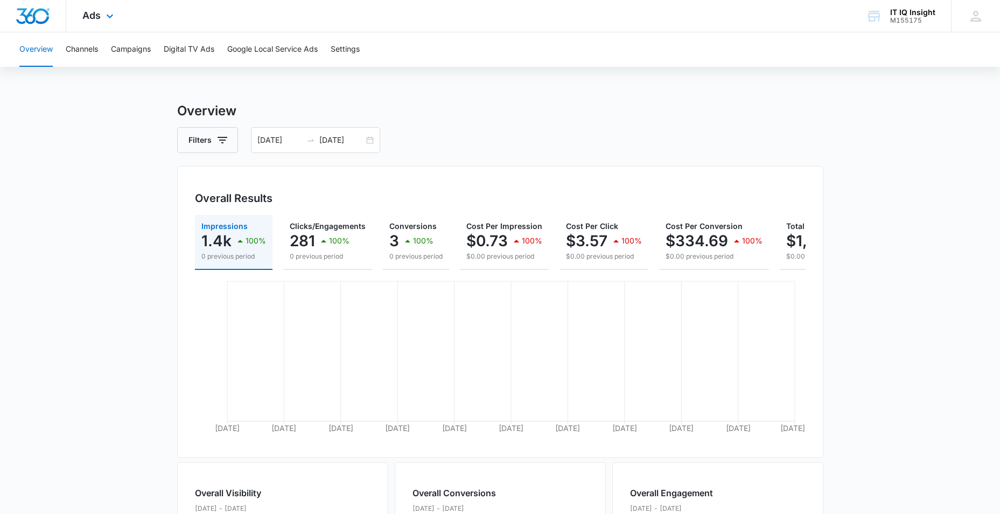
click at [109, 10] on div "Ads Apps Reputation Websites Forms CRM Email Social Content Ads Intelligence Fi…" at bounding box center [99, 16] width 66 height 32
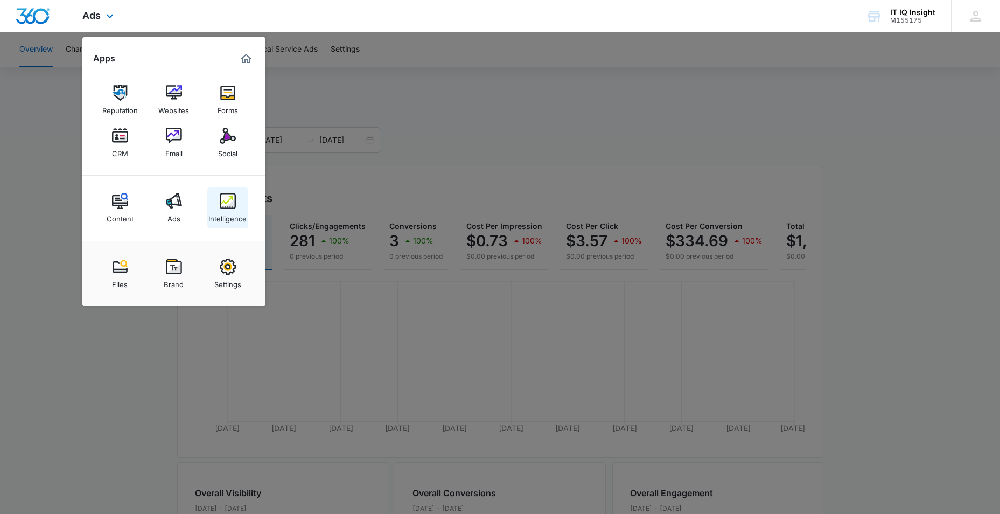
click at [222, 212] on div "Intelligence" at bounding box center [227, 216] width 38 height 14
